Goal: Navigation & Orientation: Find specific page/section

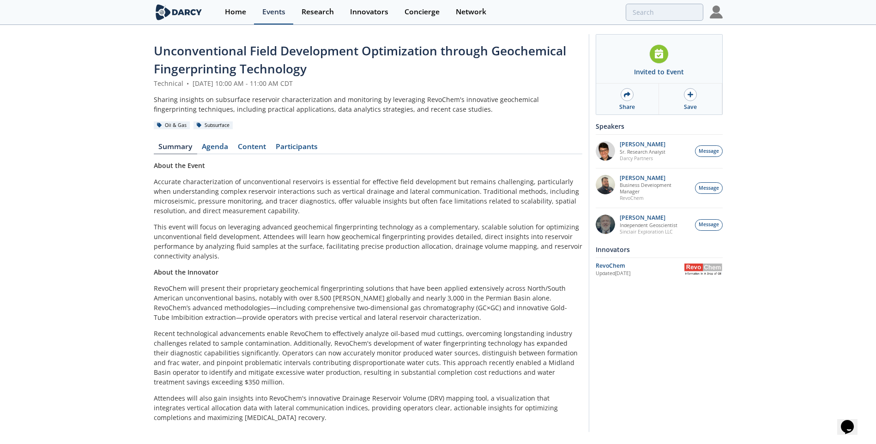
click at [274, 12] on div "Events" at bounding box center [273, 11] width 23 height 7
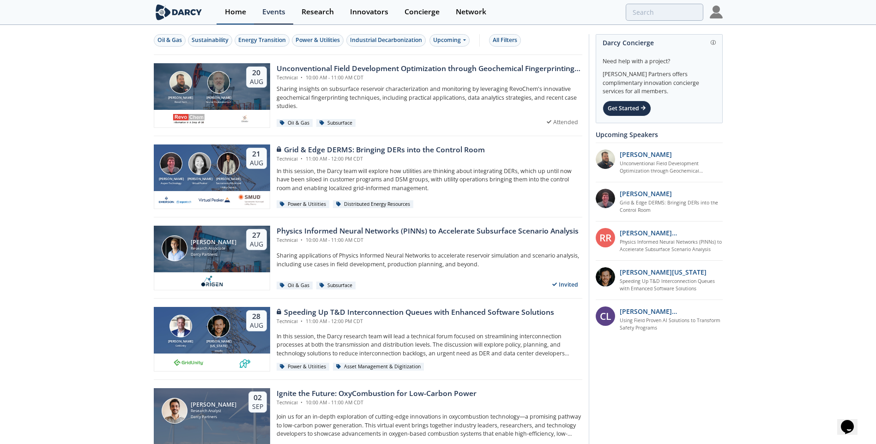
click at [242, 14] on div "Home" at bounding box center [235, 11] width 21 height 7
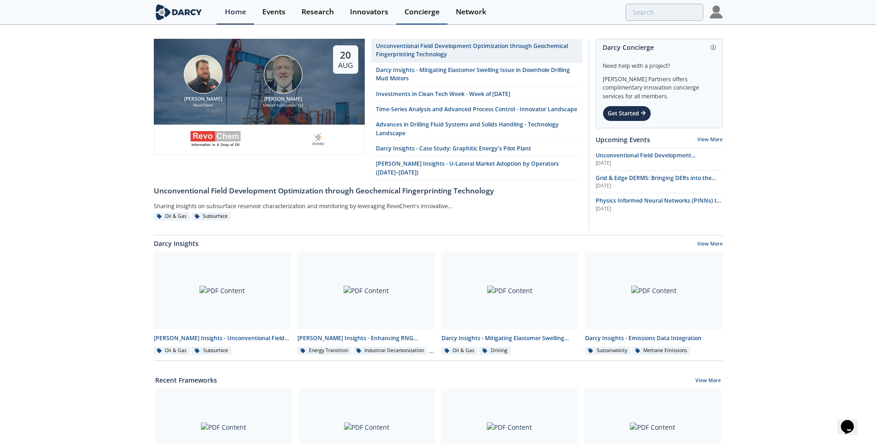
click at [425, 8] on div "Concierge" at bounding box center [421, 11] width 35 height 7
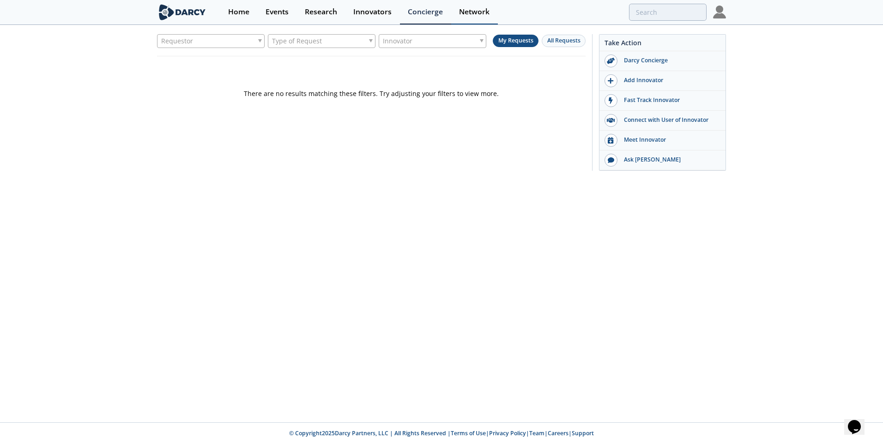
click at [470, 11] on div "Network" at bounding box center [474, 11] width 30 height 7
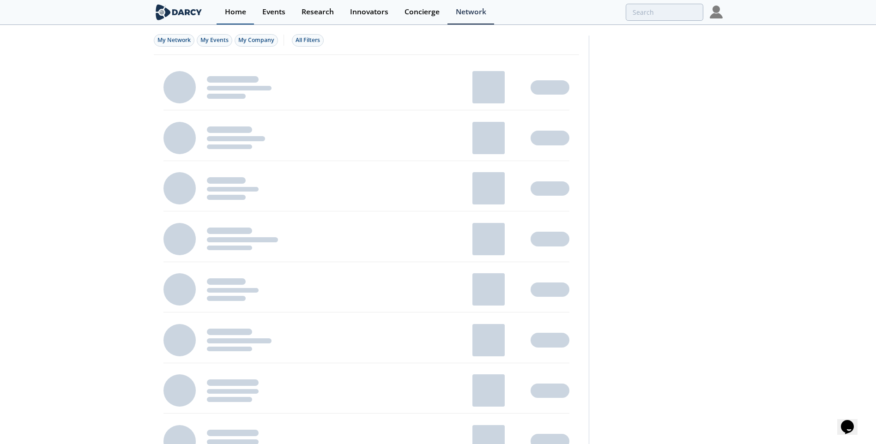
click at [237, 12] on div "Home" at bounding box center [235, 11] width 21 height 7
